Goal: Task Accomplishment & Management: Use online tool/utility

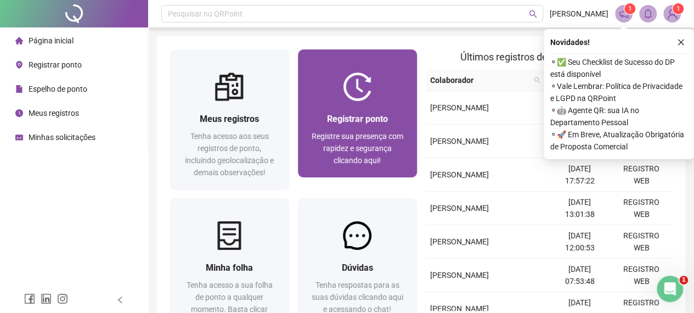
click at [359, 98] on img at bounding box center [357, 86] width 29 height 29
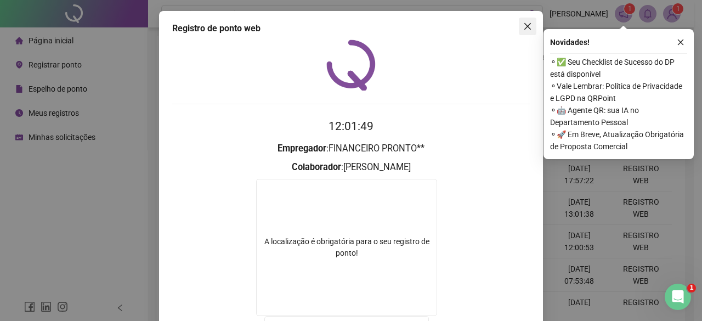
click at [525, 26] on icon "close" at bounding box center [528, 26] width 7 height 7
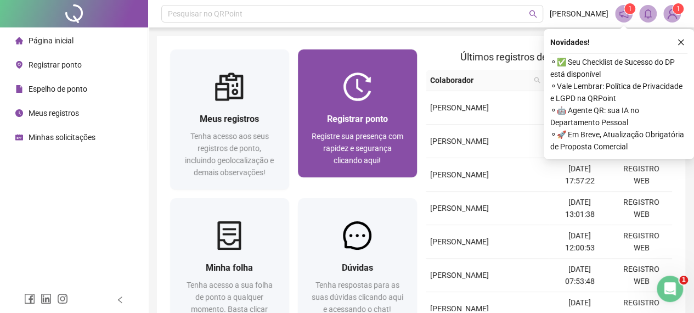
click at [362, 99] on img at bounding box center [357, 86] width 29 height 29
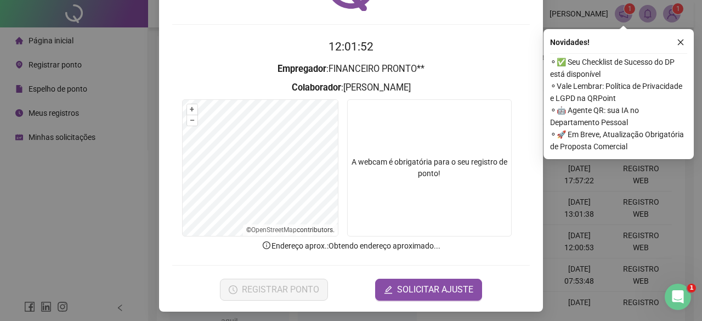
scroll to position [82, 0]
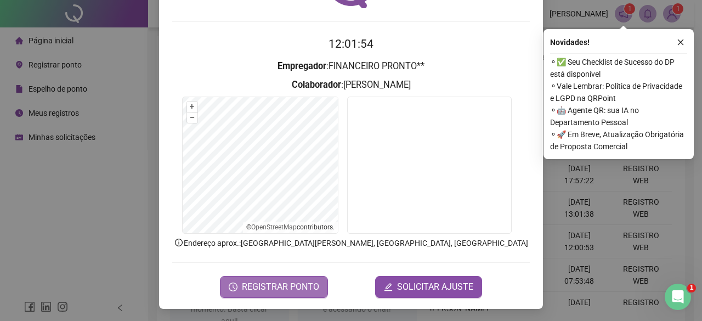
click at [264, 285] on span "REGISTRAR PONTO" at bounding box center [280, 286] width 77 height 13
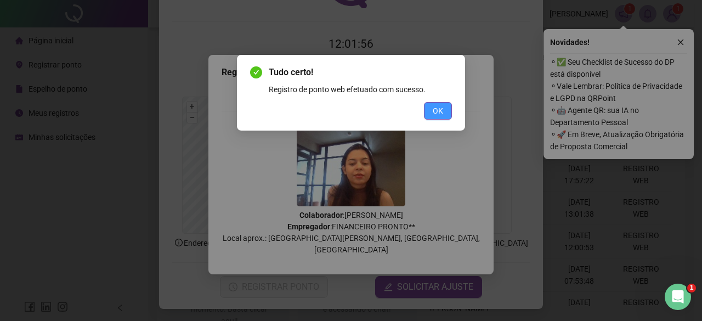
click at [427, 116] on button "OK" at bounding box center [438, 111] width 28 height 18
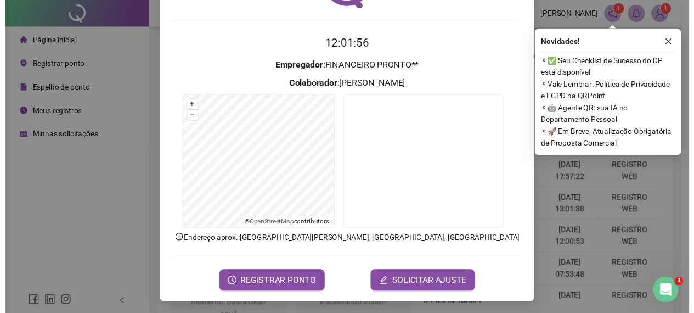
scroll to position [0, 0]
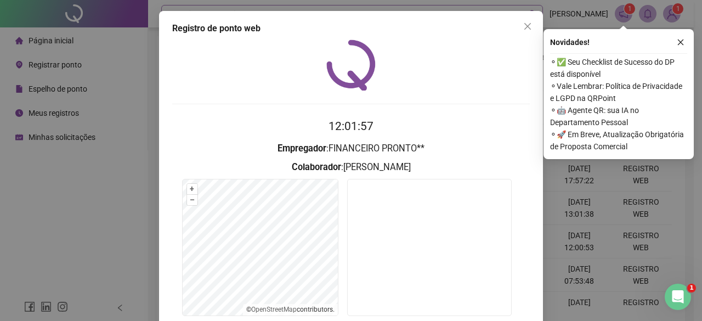
drag, startPoint x: 523, startPoint y: 29, endPoint x: 540, endPoint y: 7, distance: 27.9
click at [525, 29] on icon "close" at bounding box center [527, 26] width 9 height 9
